Goal: Information Seeking & Learning: Learn about a topic

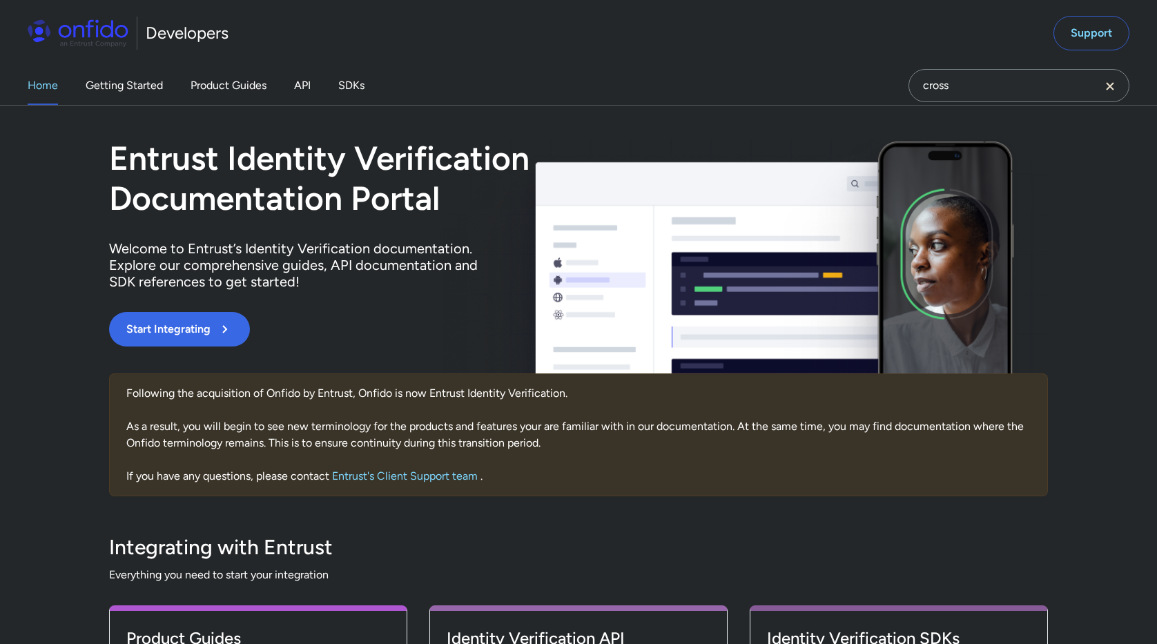
click at [335, 86] on div "Home Getting Started Product Guides API SDKs" at bounding box center [210, 85] width 420 height 39
click at [344, 86] on link "SDKs" at bounding box center [351, 85] width 26 height 39
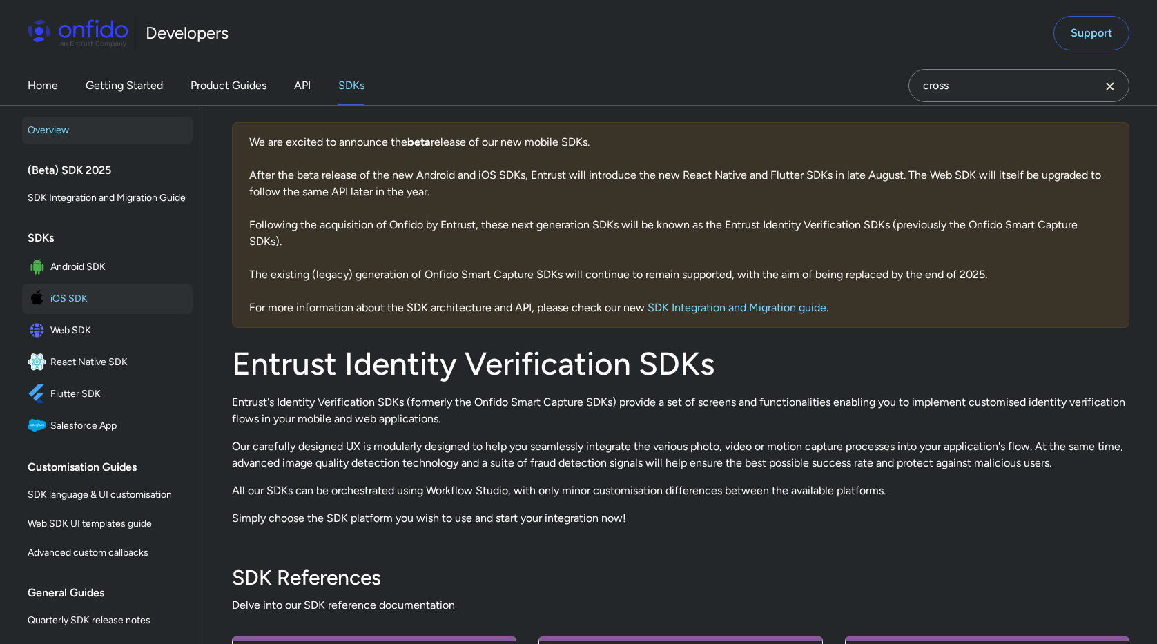
click at [88, 304] on span "iOS SDK" at bounding box center [118, 298] width 137 height 19
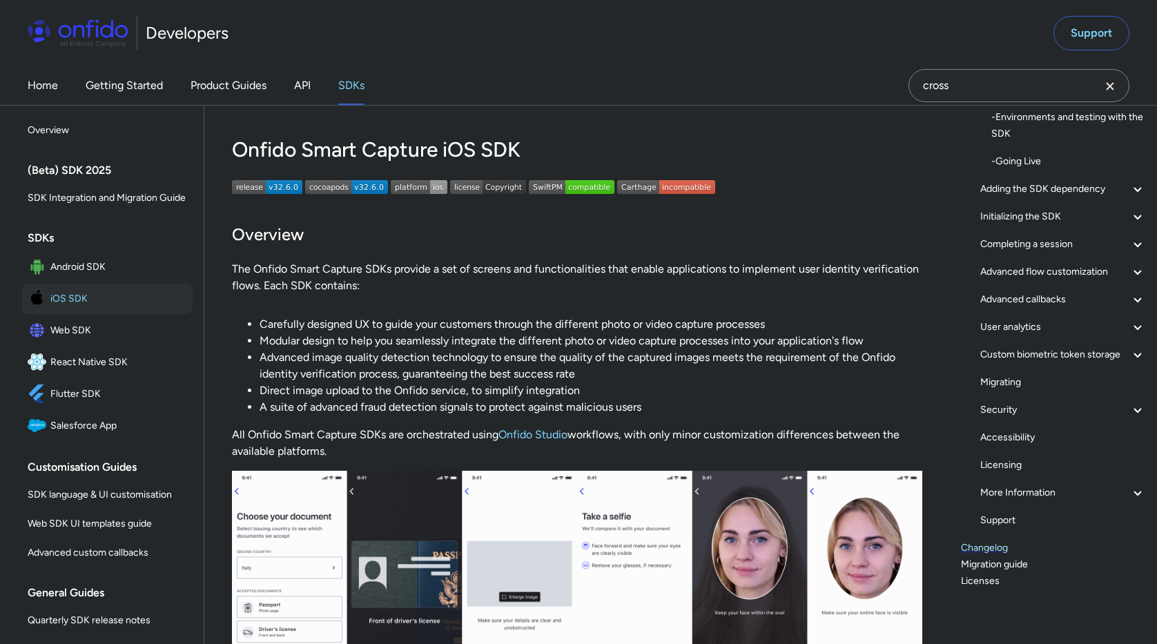
click at [988, 547] on link "Changelog" at bounding box center [1053, 548] width 185 height 17
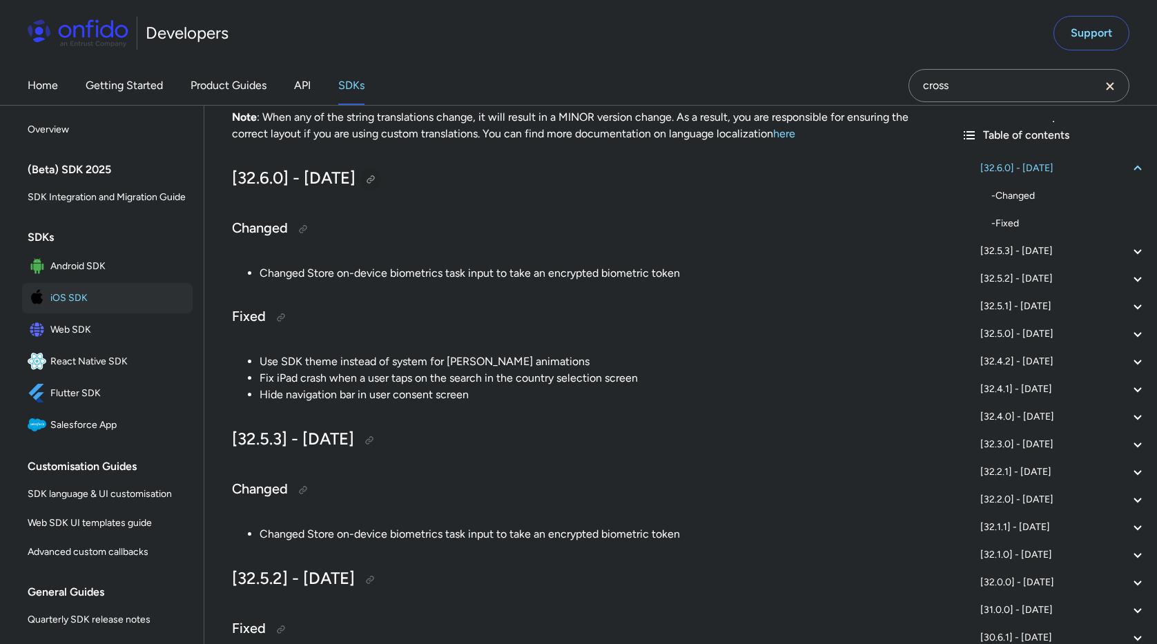
scroll to position [202, 0]
